Goal: Task Accomplishment & Management: Manage account settings

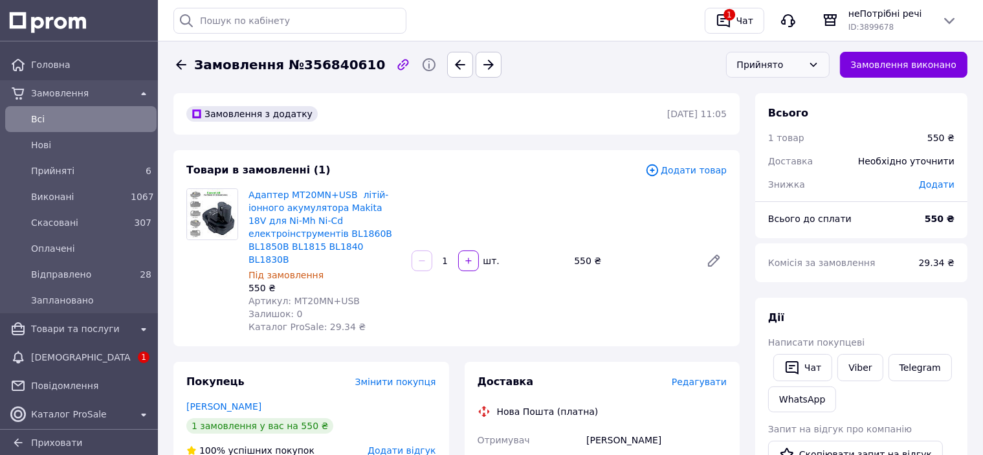
click at [771, 71] on div "Прийнято" at bounding box center [770, 65] width 66 height 14
click at [753, 190] on li "Заплановано" at bounding box center [778, 191] width 102 height 25
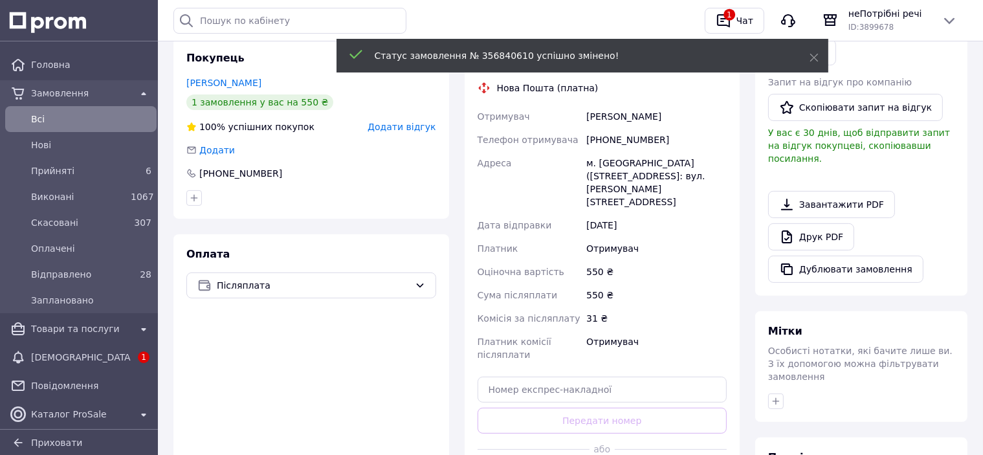
scroll to position [388, 0]
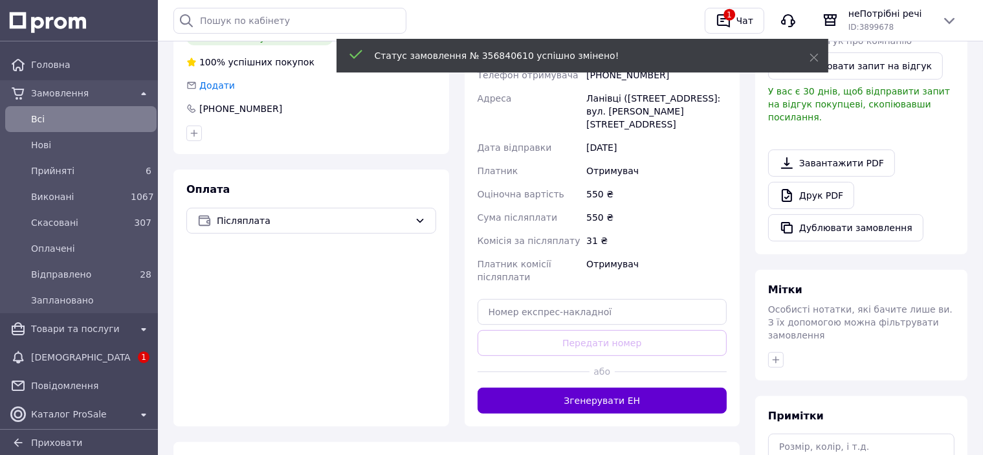
click at [597, 390] on button "Згенерувати ЕН" at bounding box center [603, 401] width 250 height 26
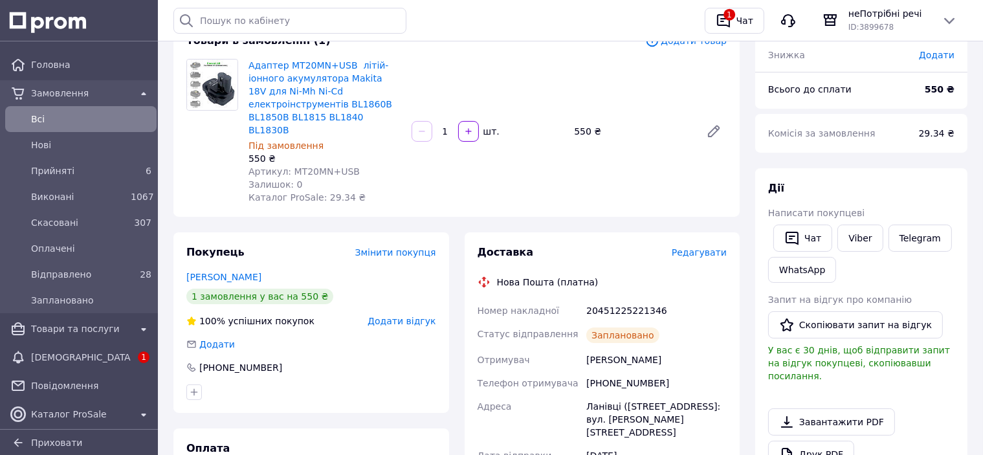
scroll to position [0, 0]
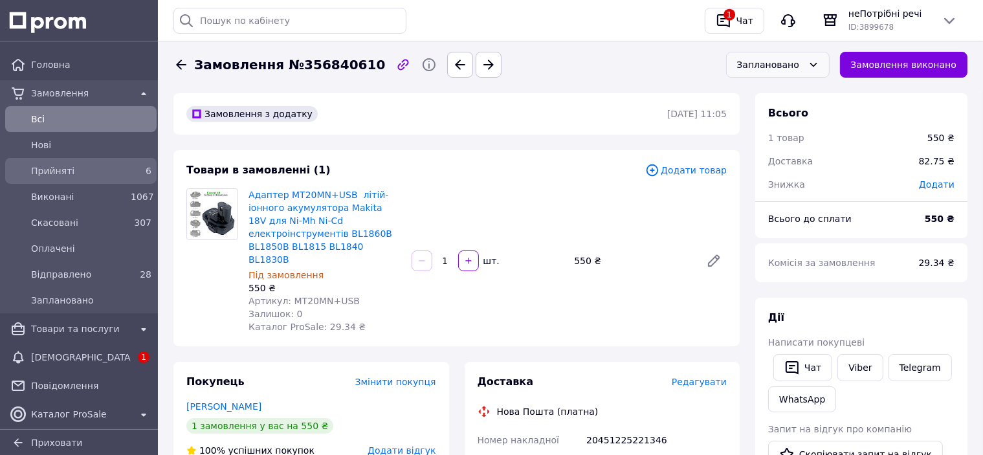
click at [52, 170] on span "Прийняті" at bounding box center [78, 170] width 94 height 13
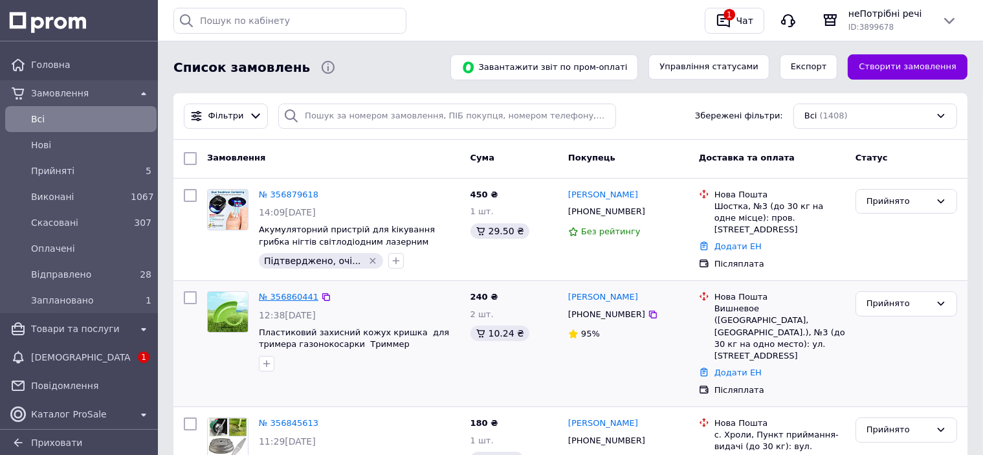
click at [292, 295] on link "№ 356860441" at bounding box center [289, 297] width 60 height 10
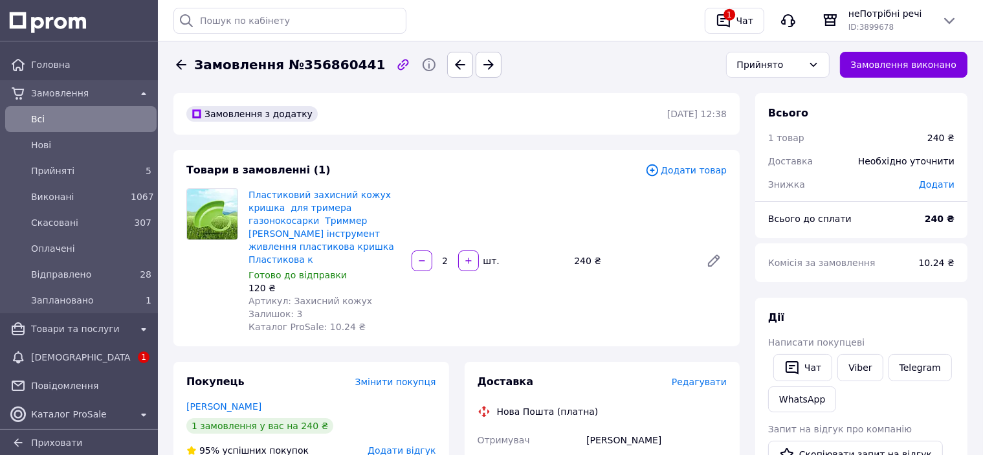
click at [537, 201] on div "Пластиковий захисний кожух кришка для тримера газонокосарки Триммер [PERSON_NAM…" at bounding box center [487, 261] width 489 height 150
click at [773, 62] on div "Прийнято" at bounding box center [770, 65] width 66 height 14
click at [748, 184] on li "Заплановано" at bounding box center [778, 191] width 102 height 25
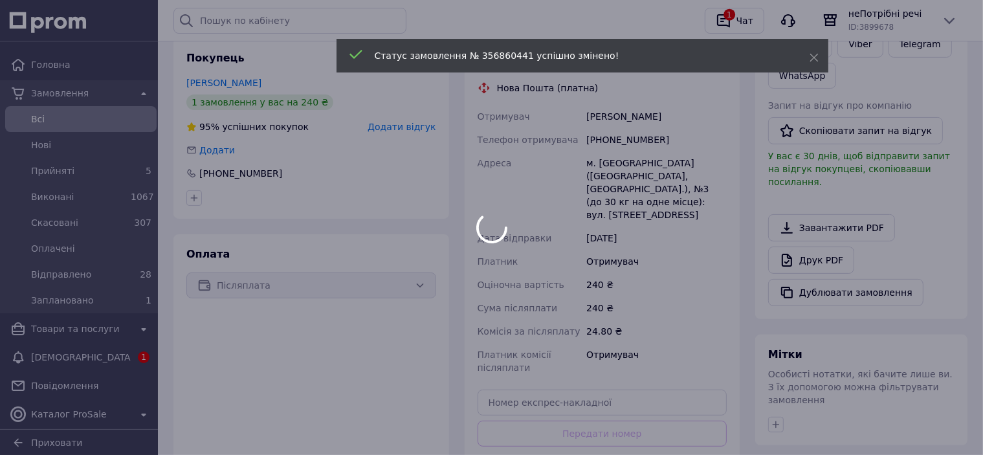
scroll to position [388, 0]
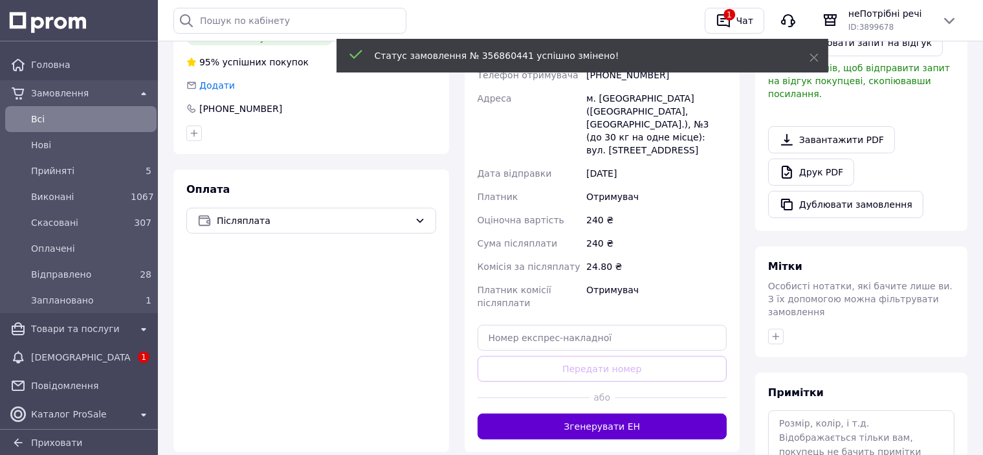
click at [598, 413] on button "Згенерувати ЕН" at bounding box center [603, 426] width 250 height 26
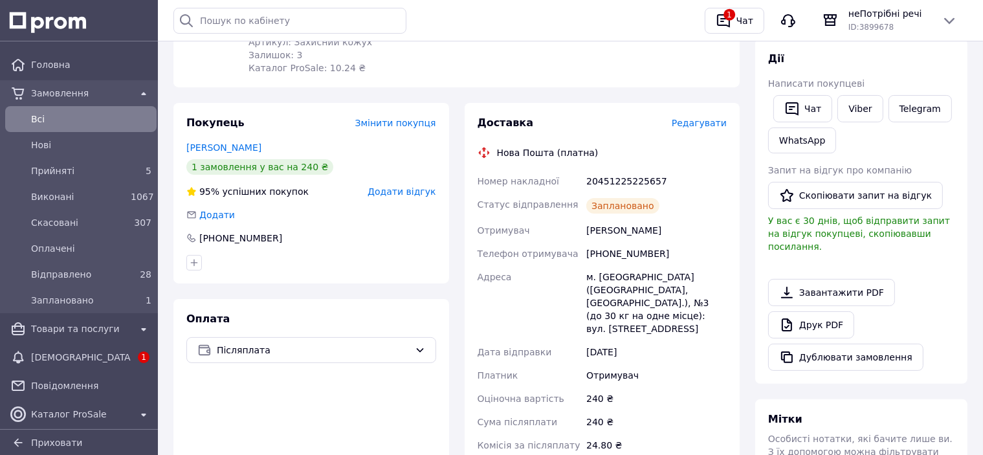
scroll to position [0, 0]
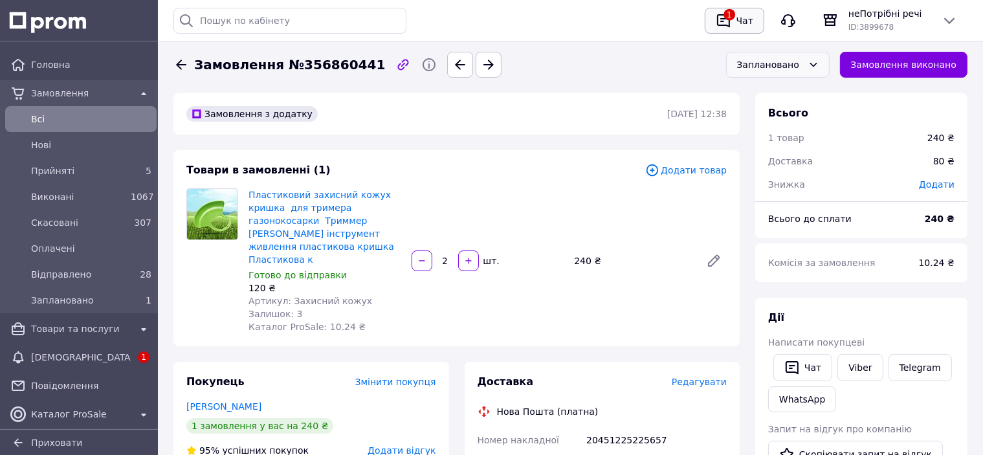
click at [727, 22] on icon "button" at bounding box center [724, 21] width 16 height 16
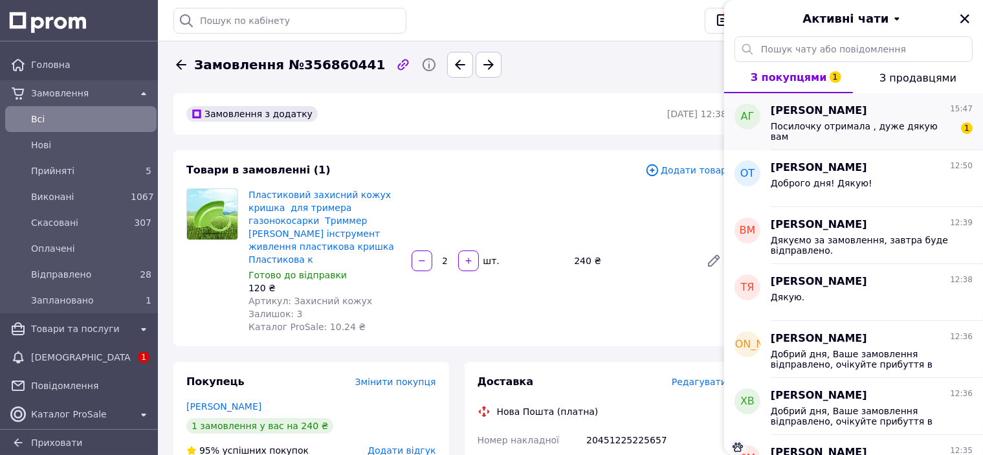
click at [915, 118] on div "Посилочку отримала , дуже дякую вам 1" at bounding box center [872, 129] width 202 height 23
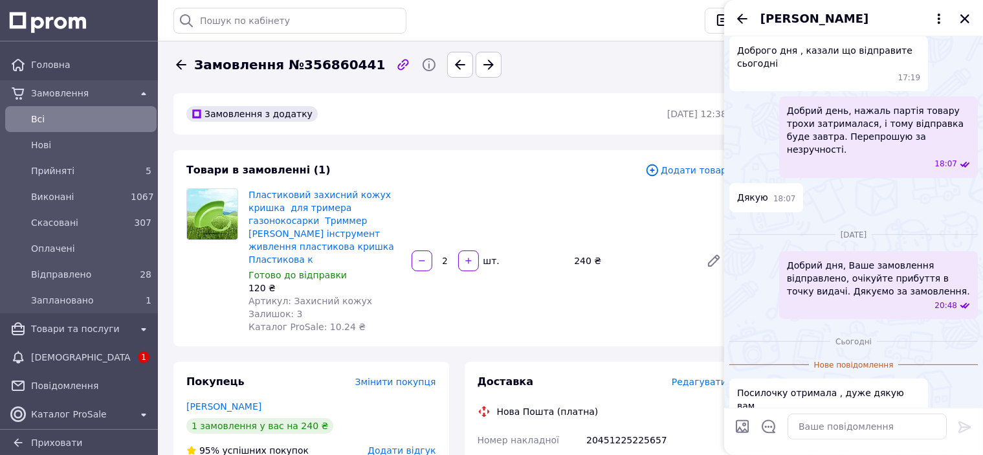
scroll to position [329, 0]
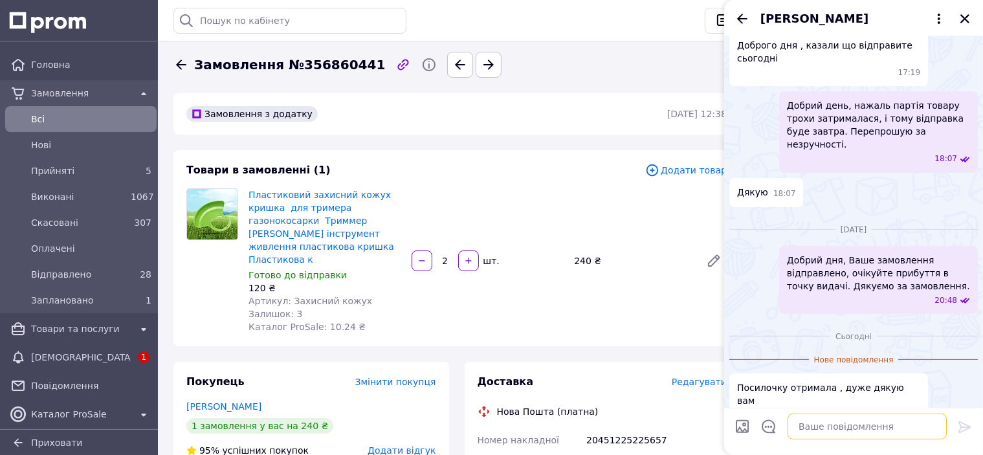
click at [807, 433] on textarea at bounding box center [866, 426] width 159 height 26
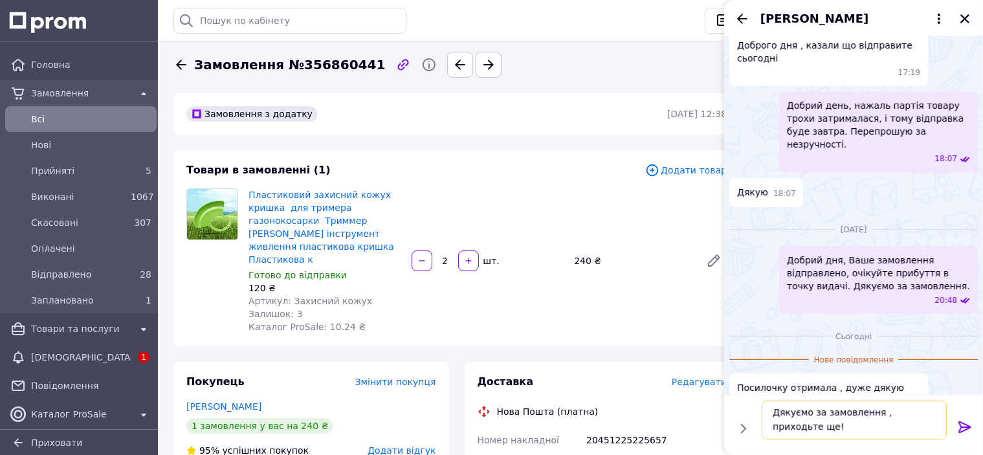
scroll to position [1, 0]
type textarea "Дякуємо за замовлення , приходьте ще!"
click at [963, 426] on icon at bounding box center [965, 427] width 16 height 16
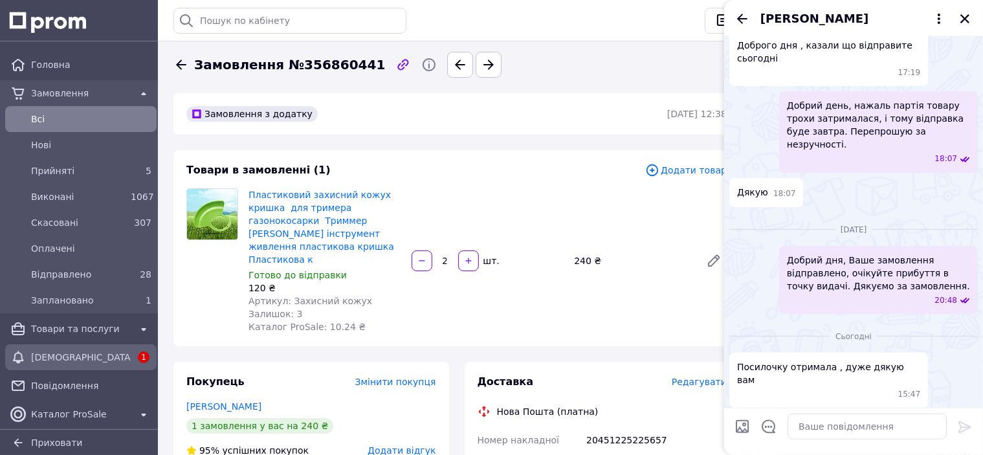
drag, startPoint x: 39, startPoint y: 357, endPoint x: 84, endPoint y: 359, distance: 45.3
click at [39, 358] on span "[DEMOGRAPHIC_DATA]" at bounding box center [81, 357] width 100 height 13
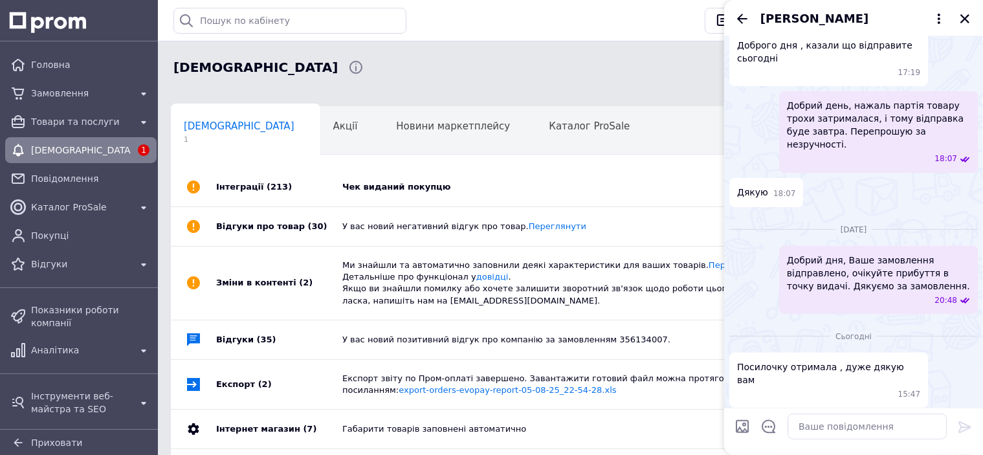
click at [424, 188] on div "Чек виданий покупцю" at bounding box center [584, 187] width 485 height 12
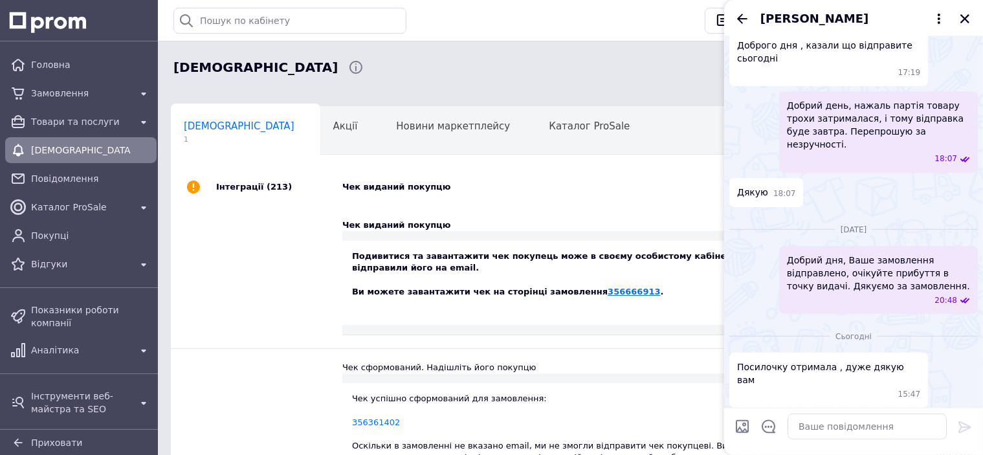
click at [608, 292] on link "356666913" at bounding box center [634, 292] width 52 height 10
